Goal: Task Accomplishment & Management: Manage account settings

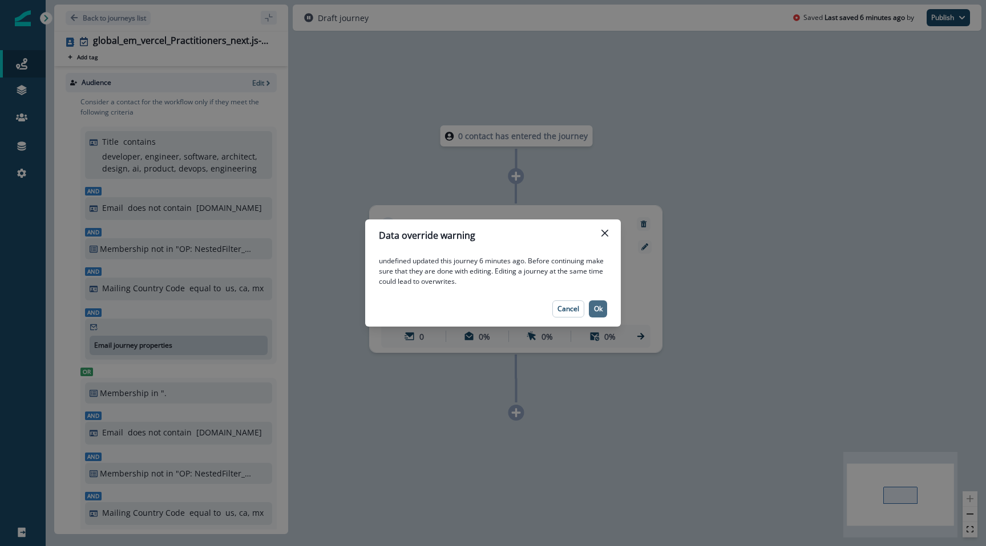
click at [595, 314] on button "Ok" at bounding box center [598, 309] width 18 height 17
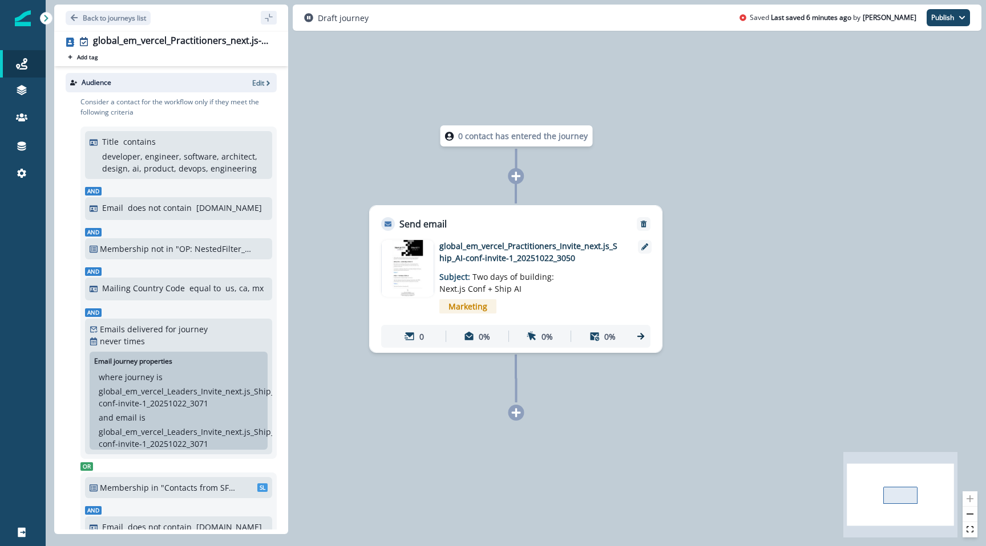
click at [490, 257] on p "global_em_vercel_Practitioners_Invite_next.js_Ship_AI-conf-invite-1_20251022_30…" at bounding box center [530, 252] width 183 height 24
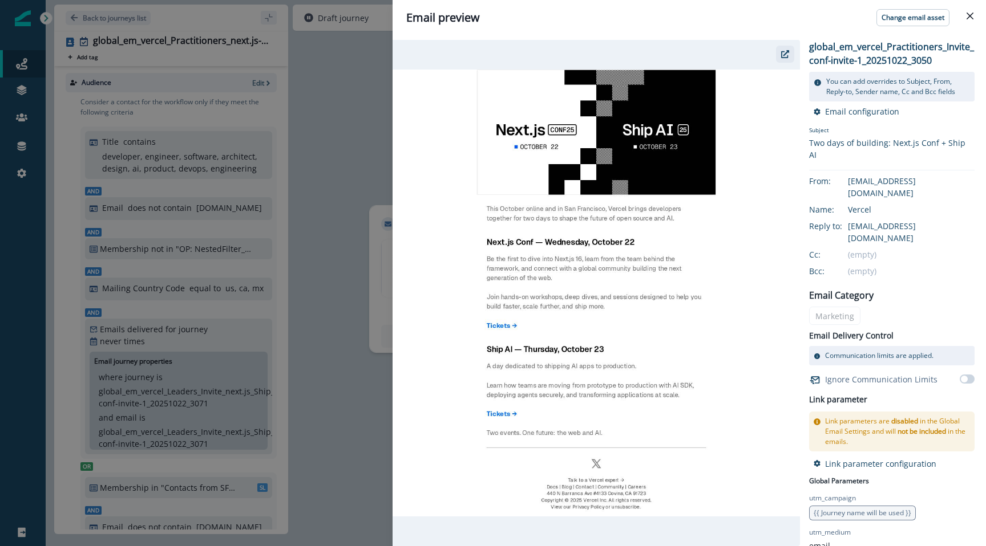
click at [780, 58] on button "button" at bounding box center [785, 54] width 18 height 17
click at [347, 135] on div "Email preview Change email asset global_em_vercel_Practitioners_Invite_next.js_…" at bounding box center [493, 273] width 986 height 546
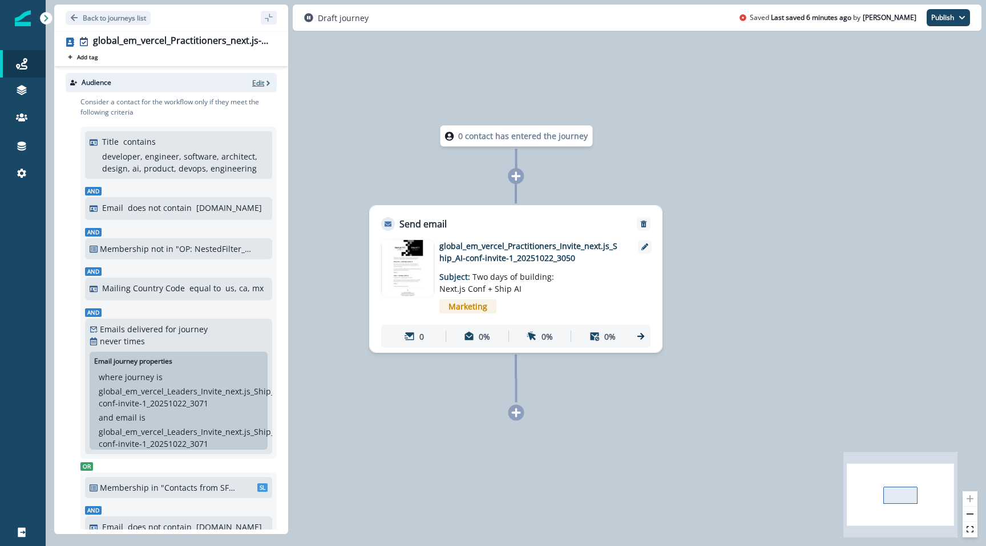
click at [261, 79] on p "Edit" at bounding box center [258, 83] width 12 height 10
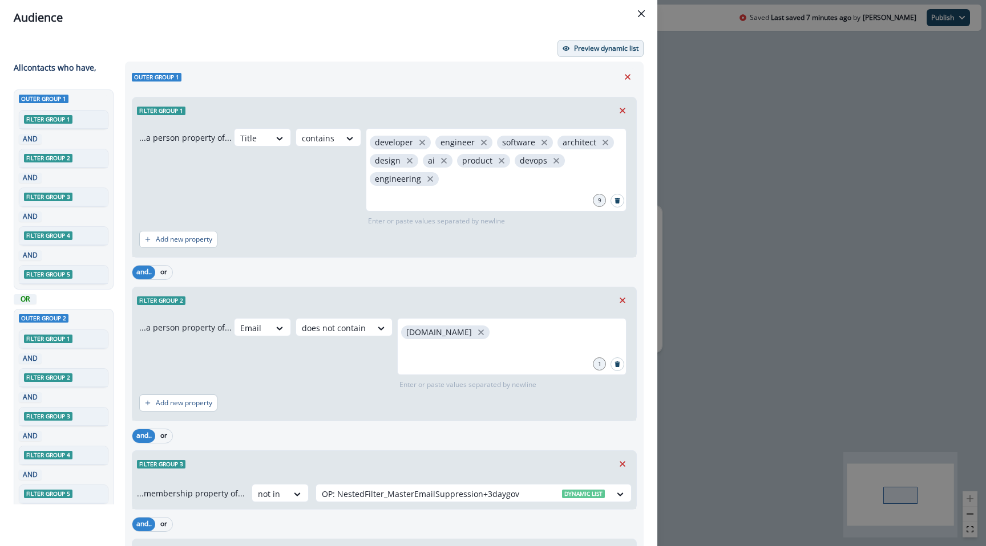
click at [600, 55] on button "Preview dynamic list" at bounding box center [600, 48] width 86 height 17
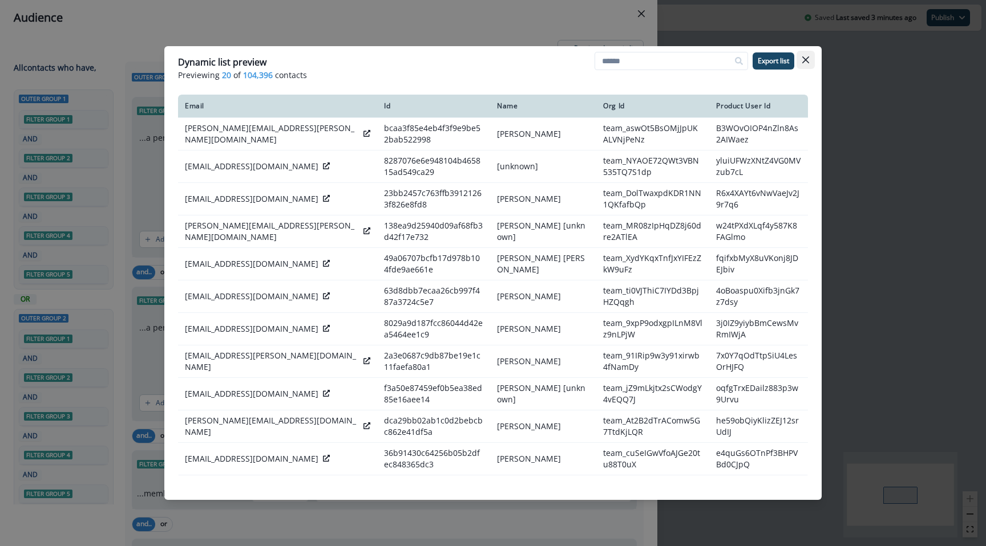
click at [805, 64] on button "Close" at bounding box center [805, 60] width 18 height 18
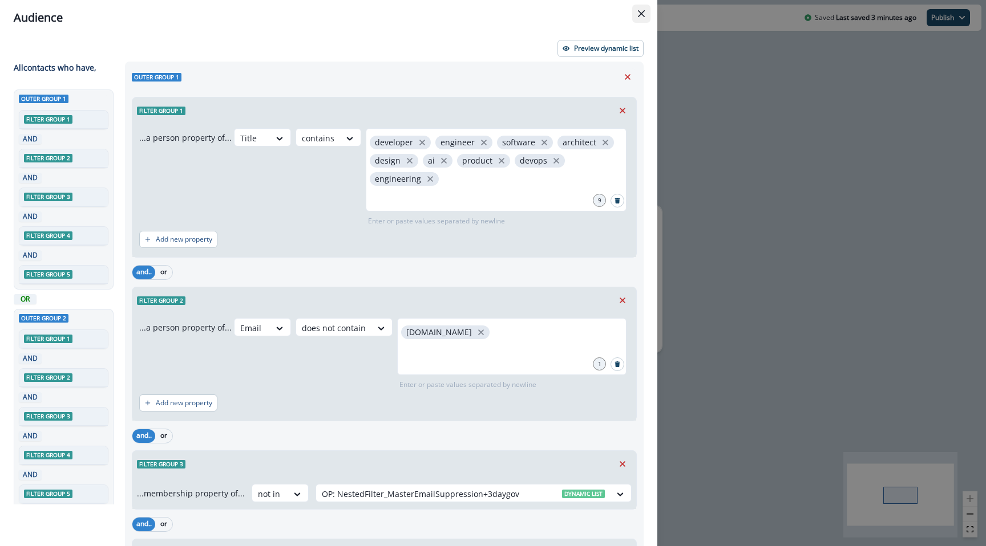
click at [640, 9] on button "Close" at bounding box center [641, 14] width 18 height 18
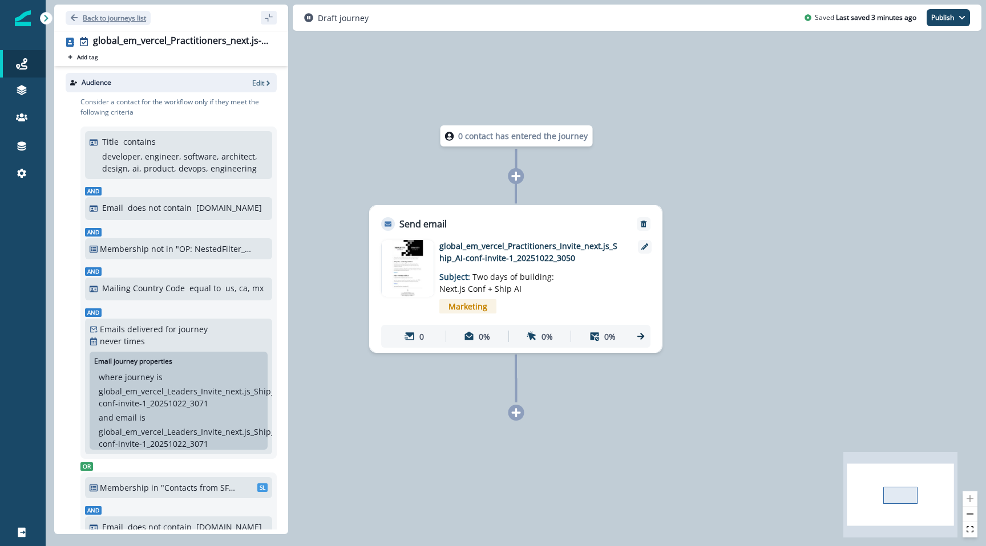
click at [110, 19] on p "Back to journeys list" at bounding box center [114, 18] width 63 height 10
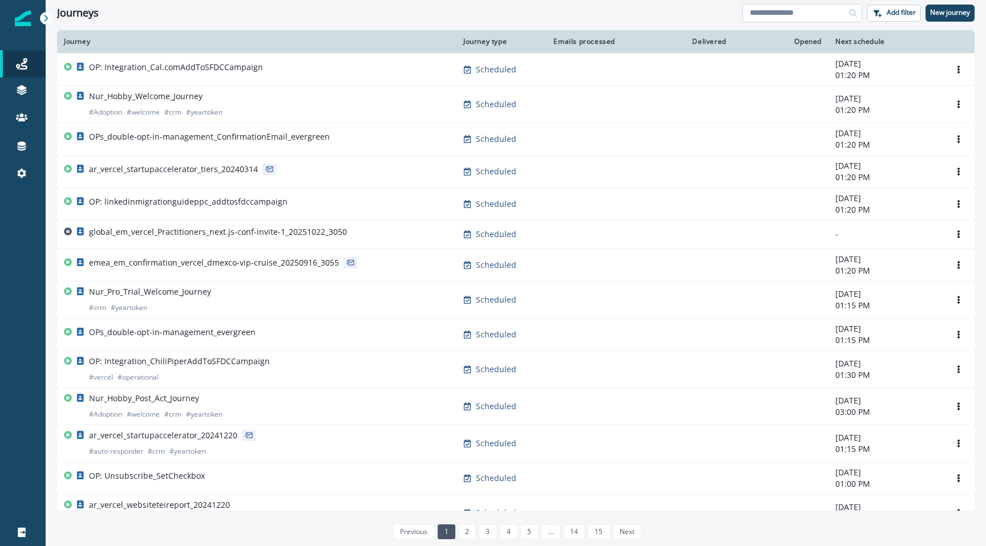
click at [793, 5] on input at bounding box center [802, 13] width 120 height 18
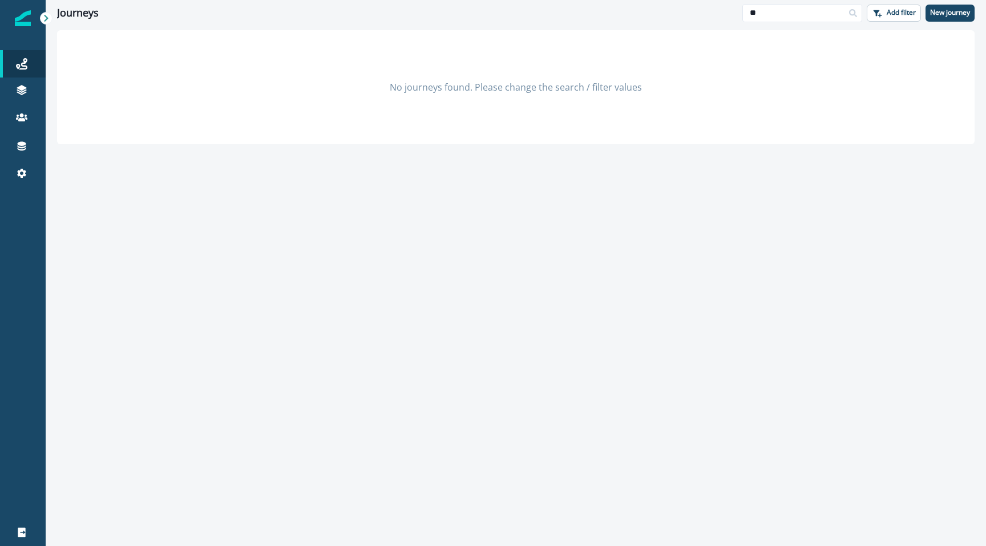
type input "*"
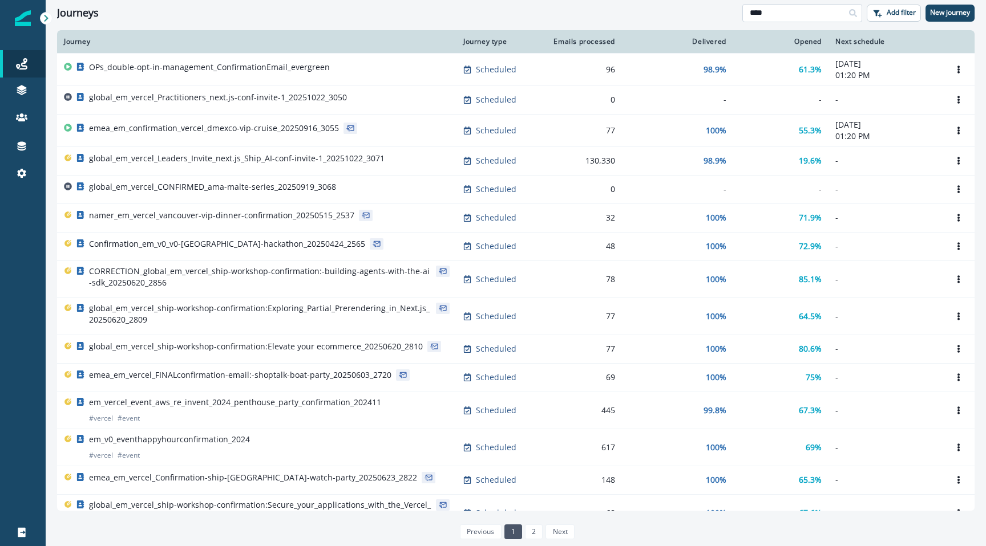
click at [764, 8] on input "****" at bounding box center [802, 13] width 120 height 18
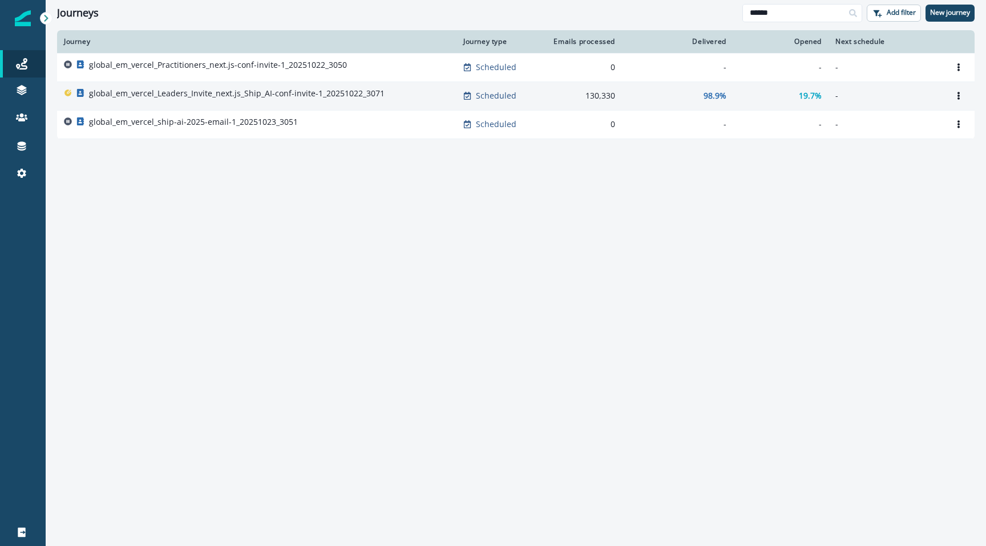
type input "******"
click at [301, 94] on p "global_em_vercel_Leaders_Invite_next.js_Ship_AI-conf-invite-1_20251022_3071" at bounding box center [236, 93] width 295 height 11
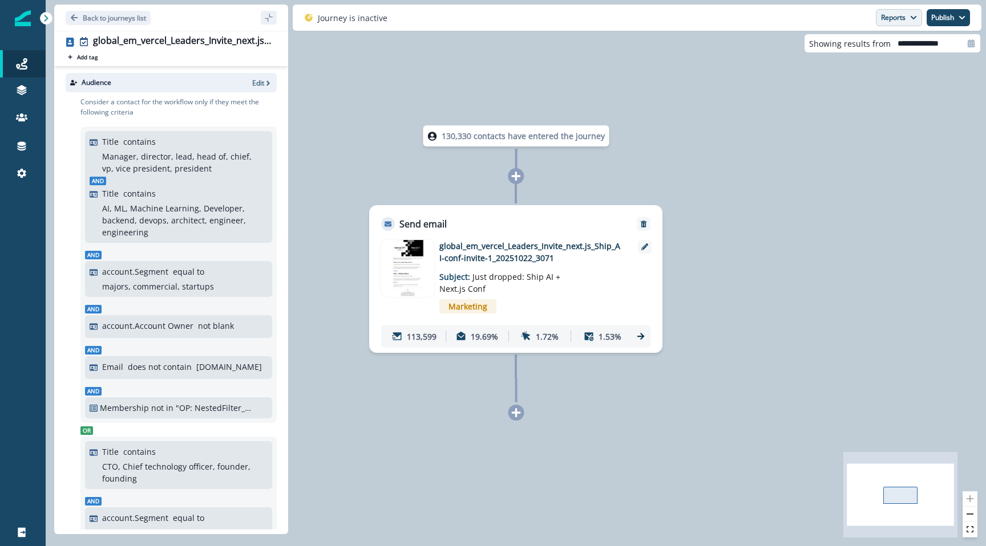
click at [883, 21] on button "Reports" at bounding box center [899, 17] width 46 height 17
click at [853, 54] on button "Email Report" at bounding box center [856, 46] width 129 height 21
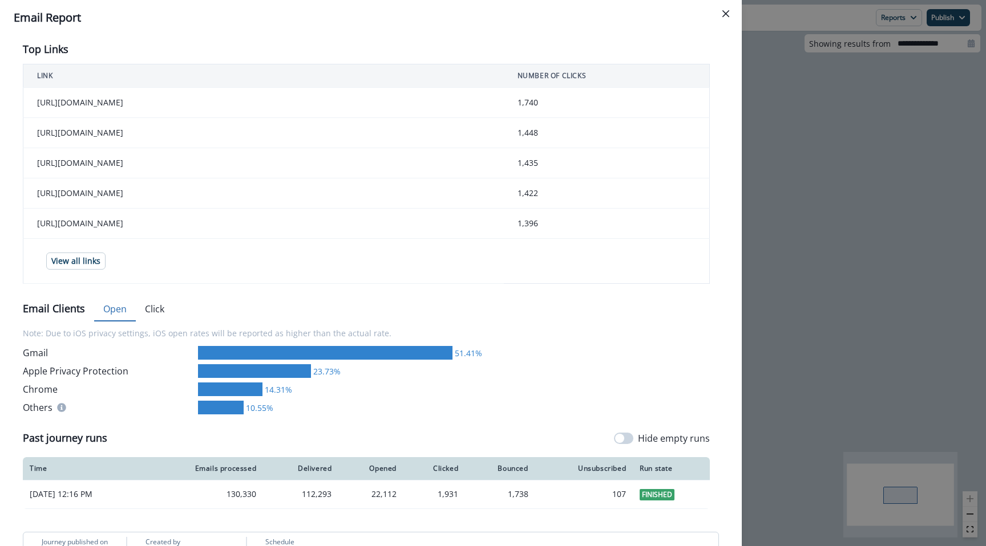
scroll to position [532, 0]
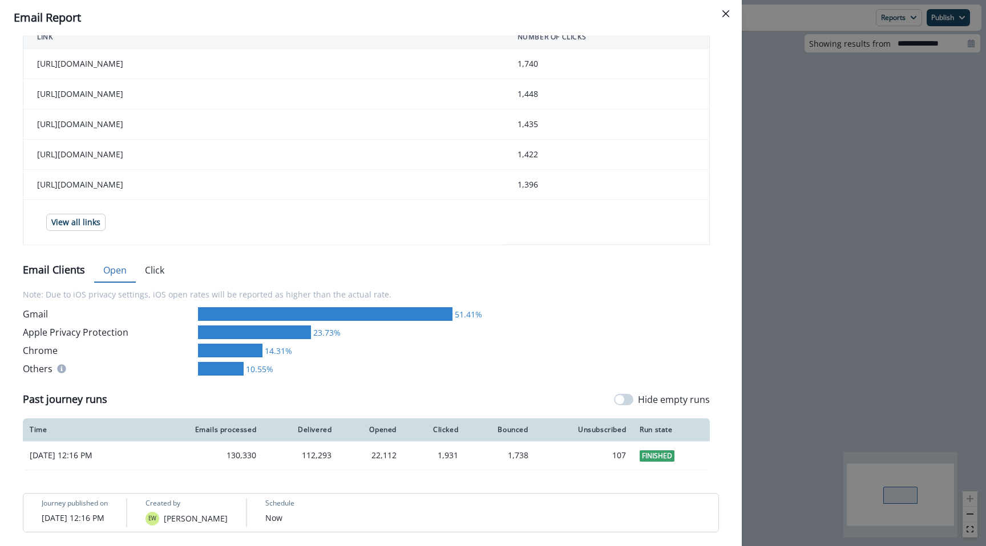
click at [235, 332] on div at bounding box center [254, 333] width 113 height 14
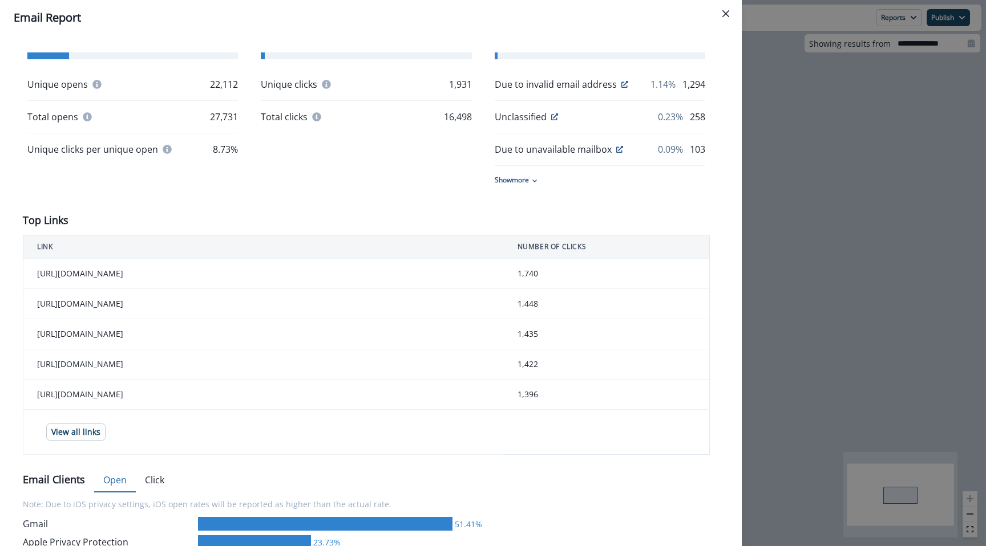
scroll to position [0, 0]
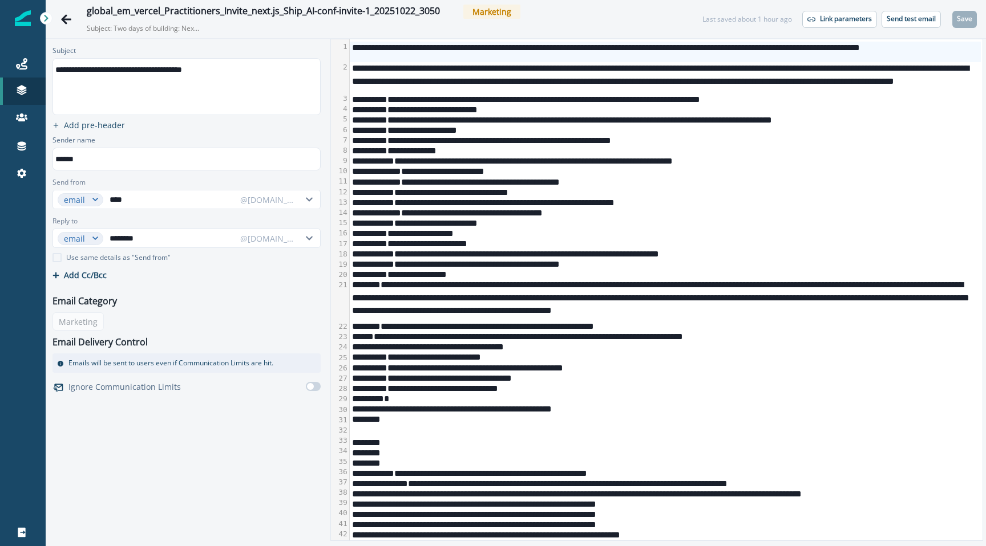
click at [424, 107] on div "**********" at bounding box center [665, 109] width 631 height 10
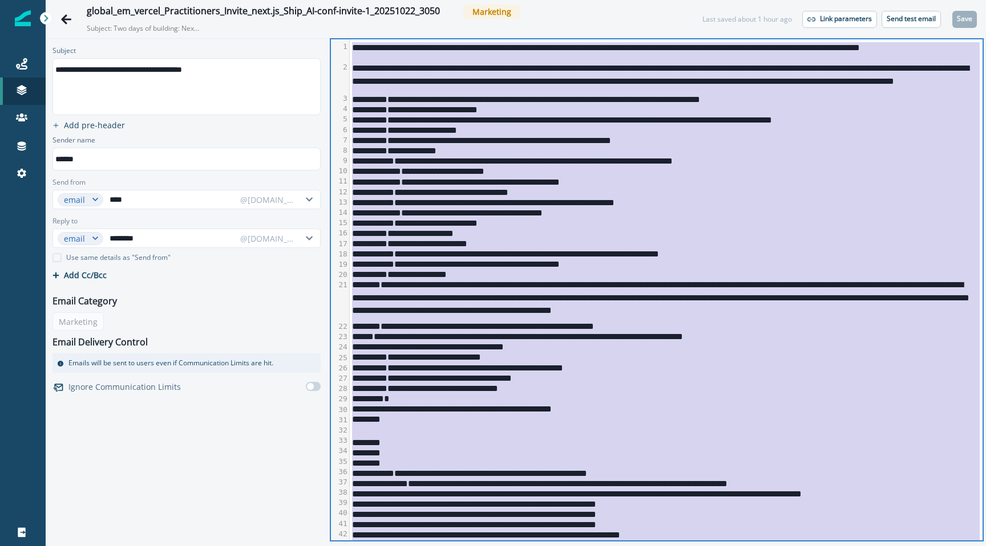
copy div "**********"
click at [896, 24] on button "Send test email" at bounding box center [910, 19] width 59 height 17
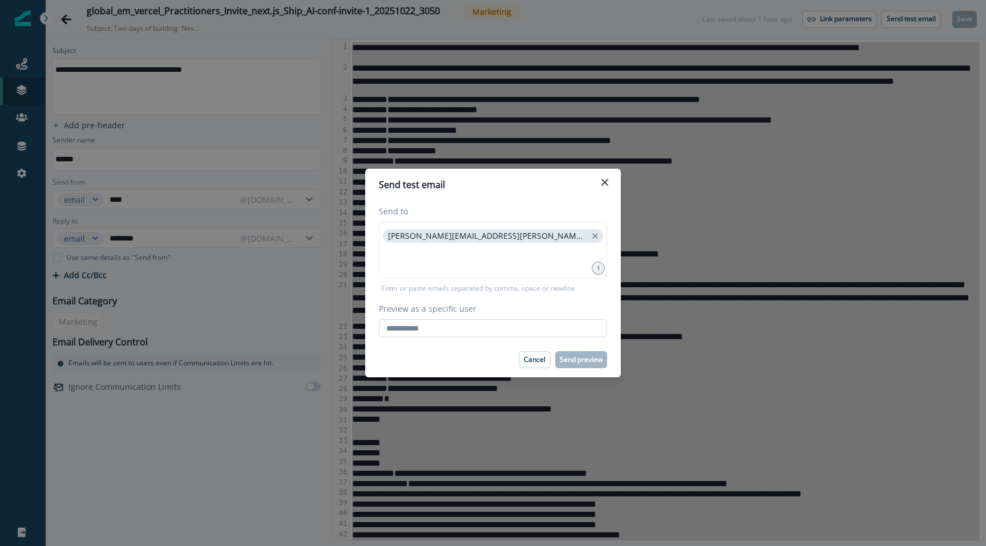
click at [454, 328] on input "Preview as a specific user" at bounding box center [493, 328] width 228 height 18
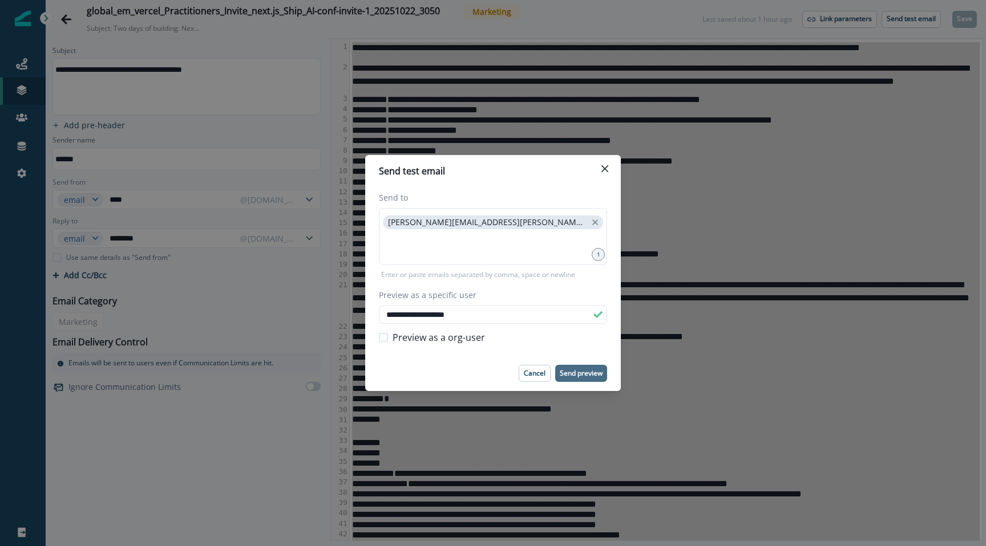
type input "**********"
click at [558, 370] on button "Send preview" at bounding box center [581, 373] width 52 height 17
click at [605, 168] on icon "Close" at bounding box center [604, 168] width 7 height 7
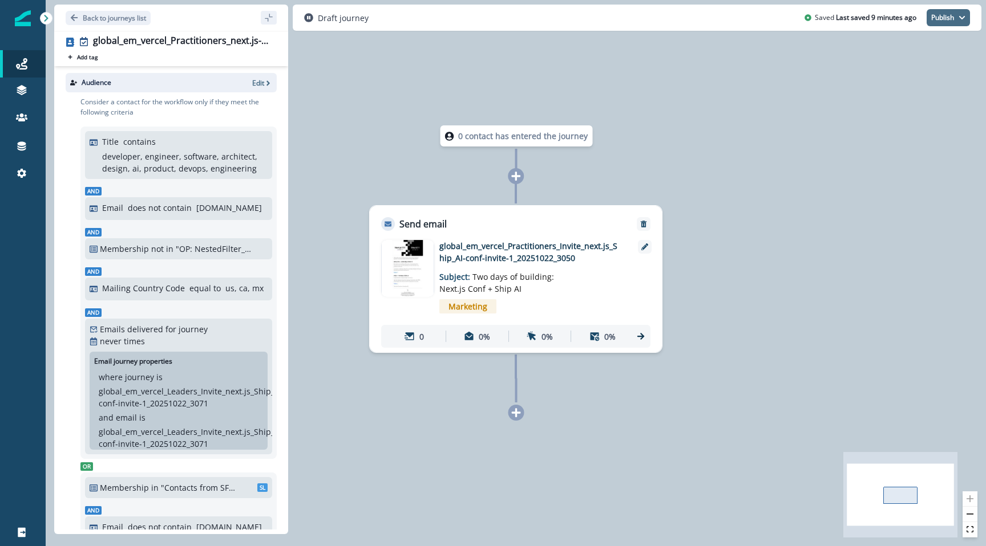
click at [932, 21] on button "Publish" at bounding box center [947, 17] width 43 height 17
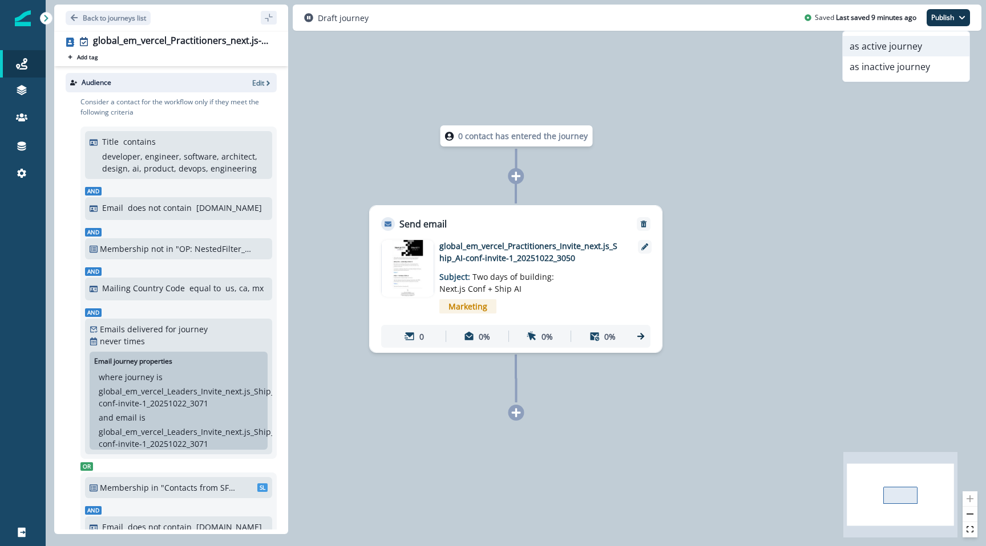
click at [917, 44] on button "as active journey" at bounding box center [906, 46] width 127 height 21
